Goal: Information Seeking & Learning: Get advice/opinions

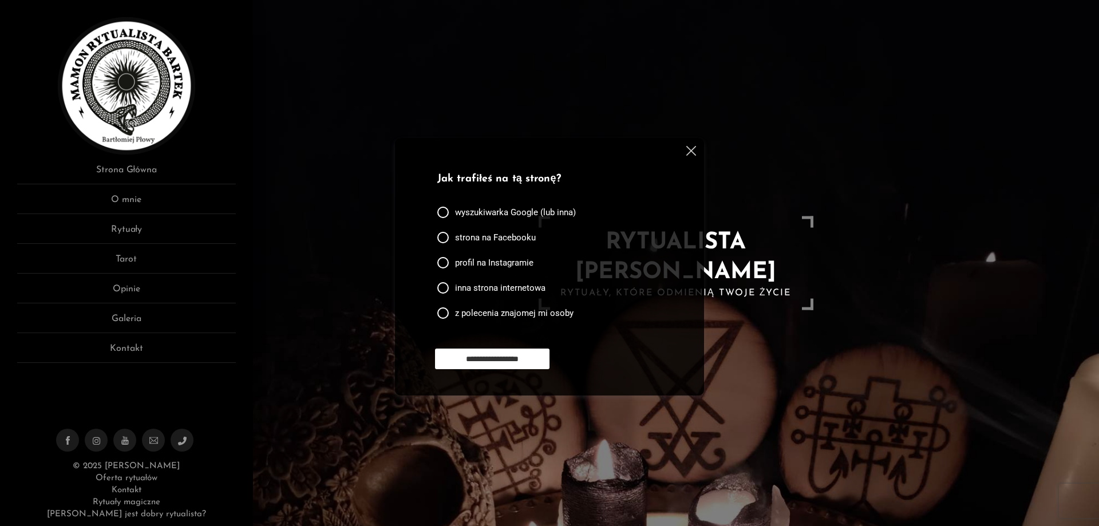
click at [693, 152] on img at bounding box center [691, 151] width 10 height 10
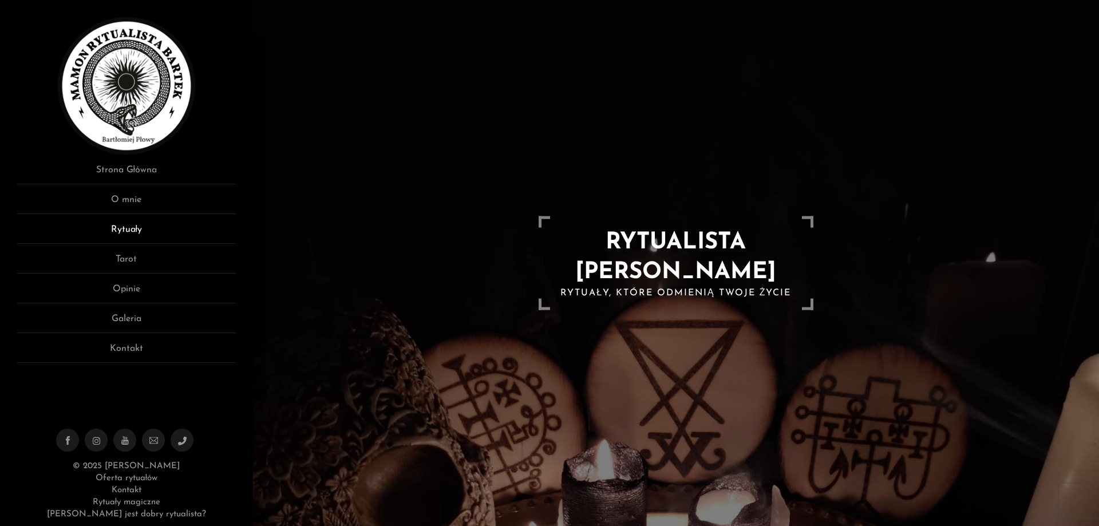
click at [142, 230] on link "Rytuały" at bounding box center [126, 233] width 219 height 21
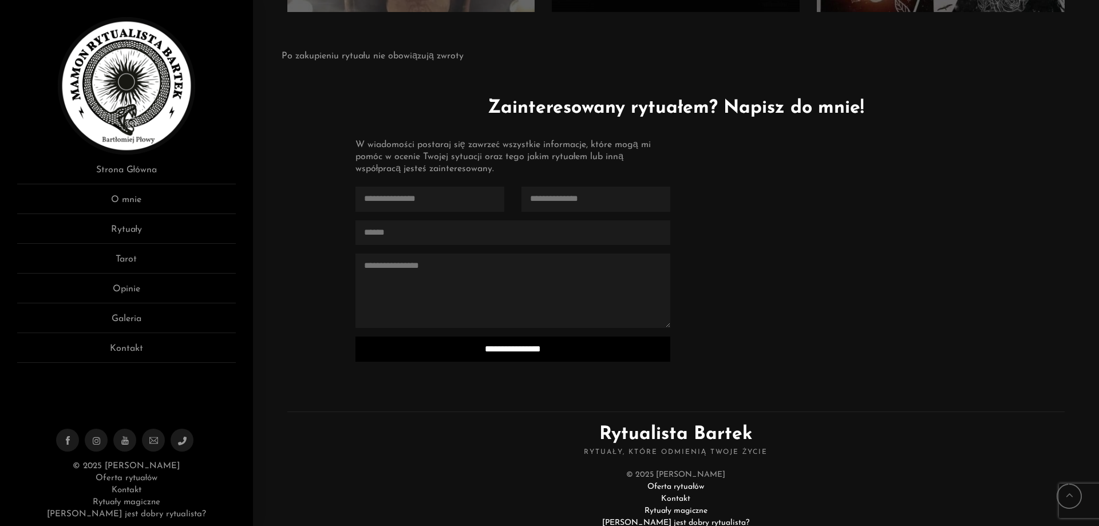
scroll to position [2722, 0]
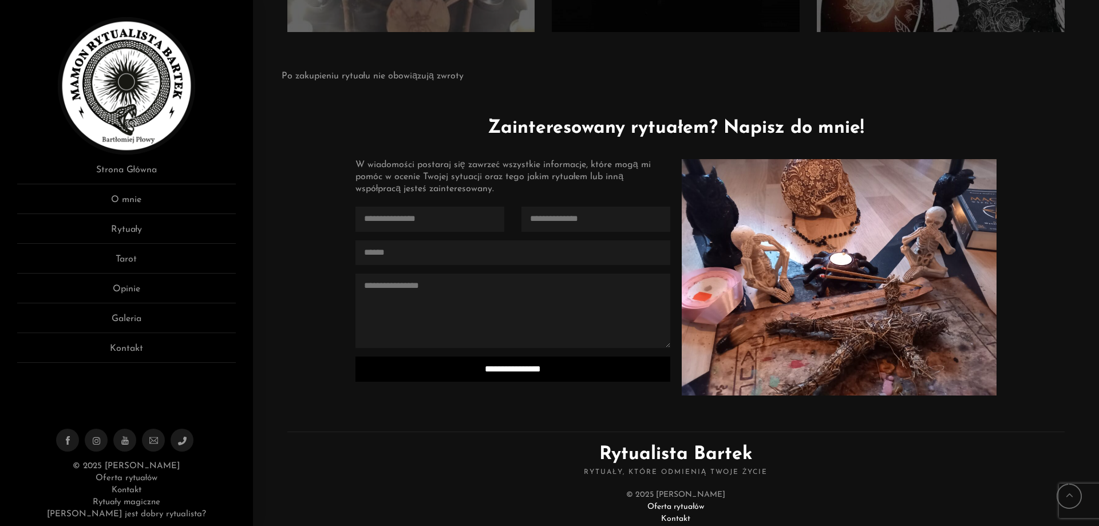
click at [935, 106] on div "**********" at bounding box center [676, 261] width 653 height 317
click at [139, 293] on link "Opinie" at bounding box center [126, 292] width 219 height 21
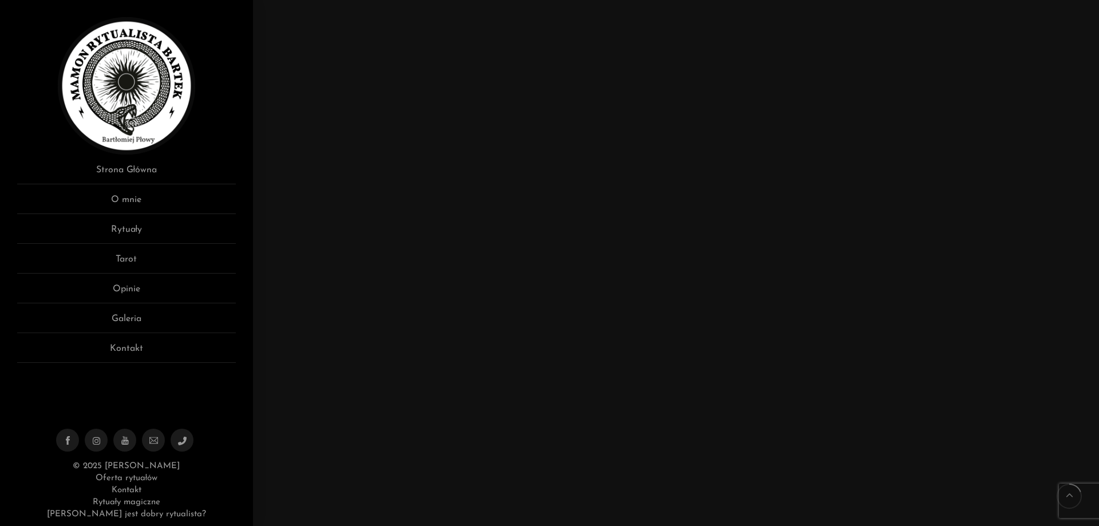
scroll to position [1603, 0]
